Goal: Task Accomplishment & Management: Manage account settings

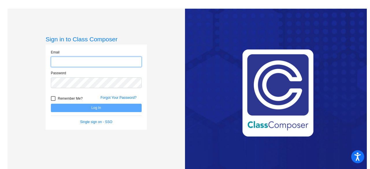
type input "[PERSON_NAME][EMAIL_ADDRESS][PERSON_NAME][DOMAIN_NAME]"
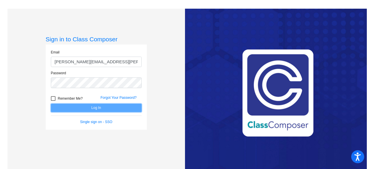
click at [83, 107] on button "Log In" at bounding box center [96, 108] width 91 height 8
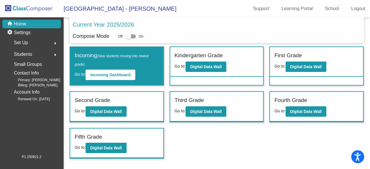
click at [54, 44] on mat-icon "arrow_right" at bounding box center [55, 43] width 7 height 7
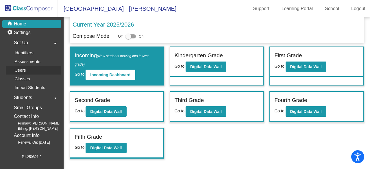
click at [21, 68] on p "Users" at bounding box center [19, 70] width 11 height 7
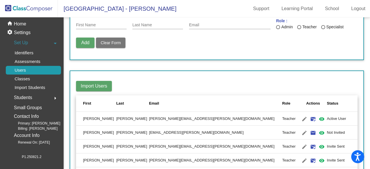
scroll to position [87, 0]
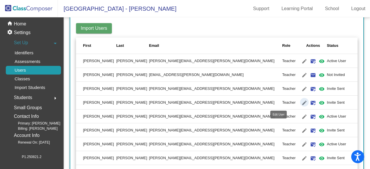
click at [301, 102] on mat-icon "edit" at bounding box center [304, 102] width 7 height 7
type input "[PERSON_NAME]"
type input "[PERSON_NAME][EMAIL_ADDRESS][PERSON_NAME][DOMAIN_NAME]"
radio input "true"
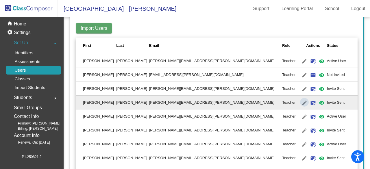
scroll to position [0, 0]
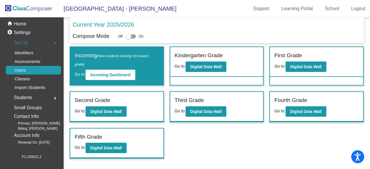
click at [24, 67] on p "Users" at bounding box center [19, 70] width 11 height 7
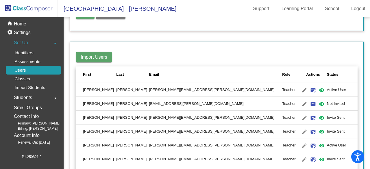
scroll to position [87, 0]
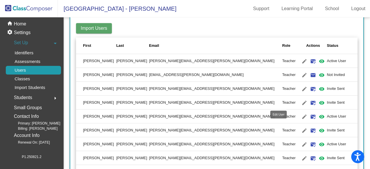
click at [301, 101] on mat-icon "edit" at bounding box center [304, 102] width 7 height 7
type input "[PERSON_NAME]"
type input "[PERSON_NAME][EMAIL_ADDRESS][PERSON_NAME][DOMAIN_NAME]"
radio input "true"
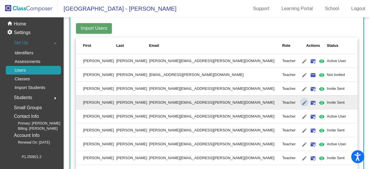
scroll to position [0, 0]
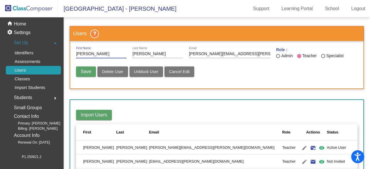
click at [88, 53] on input "[PERSON_NAME]" at bounding box center [101, 54] width 51 height 5
click at [87, 53] on input "[PERSON_NAME]" at bounding box center [101, 54] width 51 height 5
type input "[PERSON_NAME]"
click at [197, 53] on input "[PERSON_NAME][EMAIL_ADDRESS][PERSON_NAME][DOMAIN_NAME]" at bounding box center [229, 54] width 81 height 5
type input "[PERSON_NAME][EMAIL_ADDRESS][PERSON_NAME][DOMAIN_NAME]"
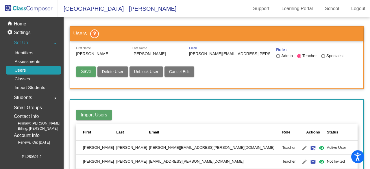
click at [84, 70] on span "Save" at bounding box center [86, 71] width 10 height 5
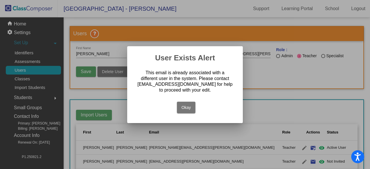
click at [186, 108] on button "Okay" at bounding box center [186, 108] width 19 height 12
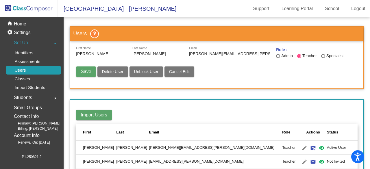
click at [109, 68] on button "Delete User" at bounding box center [112, 71] width 31 height 10
radio input "false"
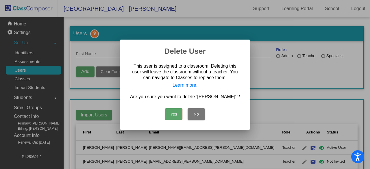
click at [191, 116] on button "No" at bounding box center [195, 114] width 17 height 12
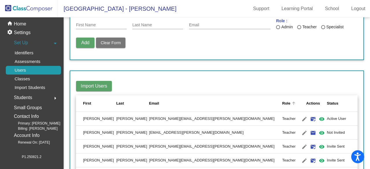
scroll to position [58, 0]
